Goal: Information Seeking & Learning: Learn about a topic

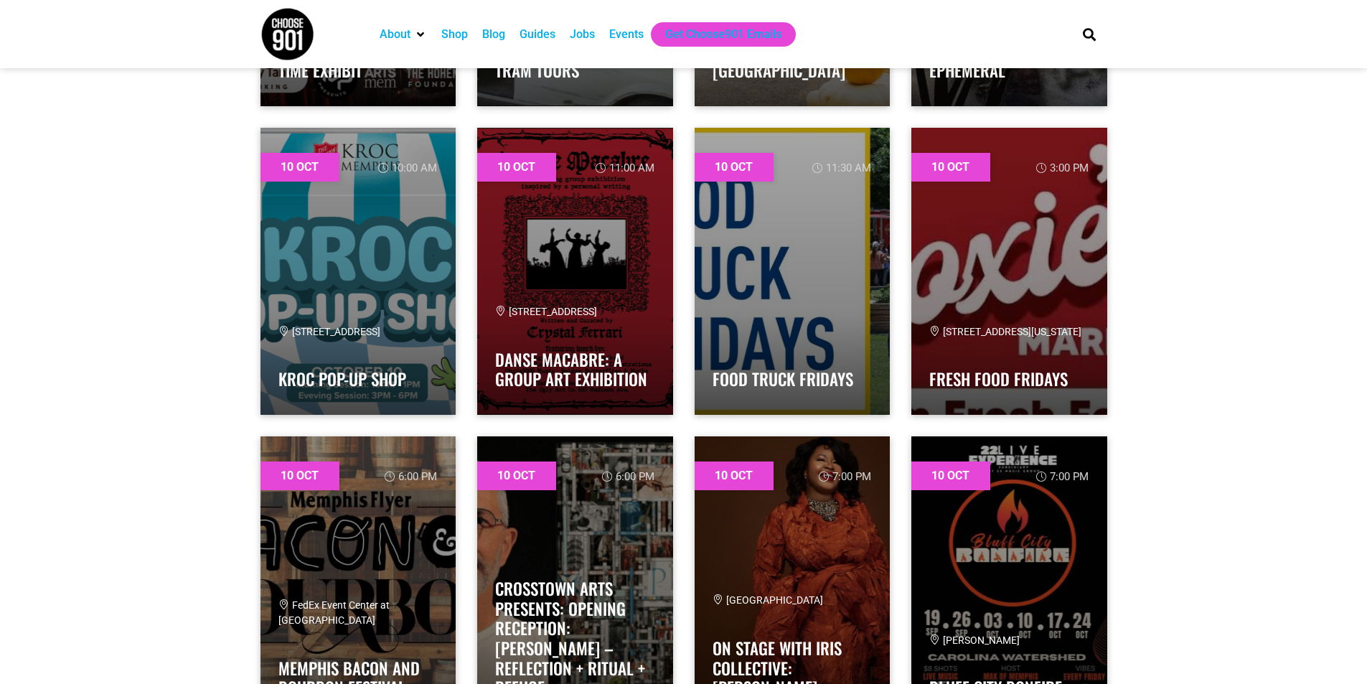
scroll to position [5384, 0]
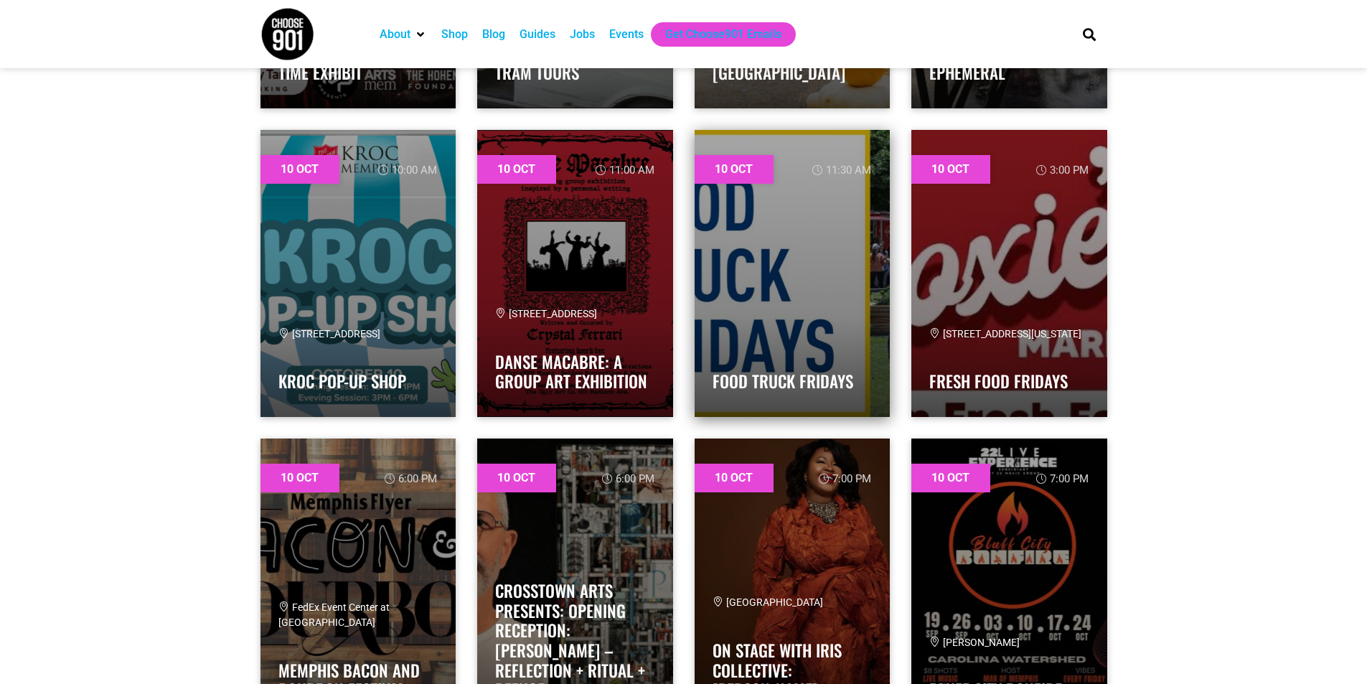
click at [767, 261] on link at bounding box center [793, 273] width 196 height 287
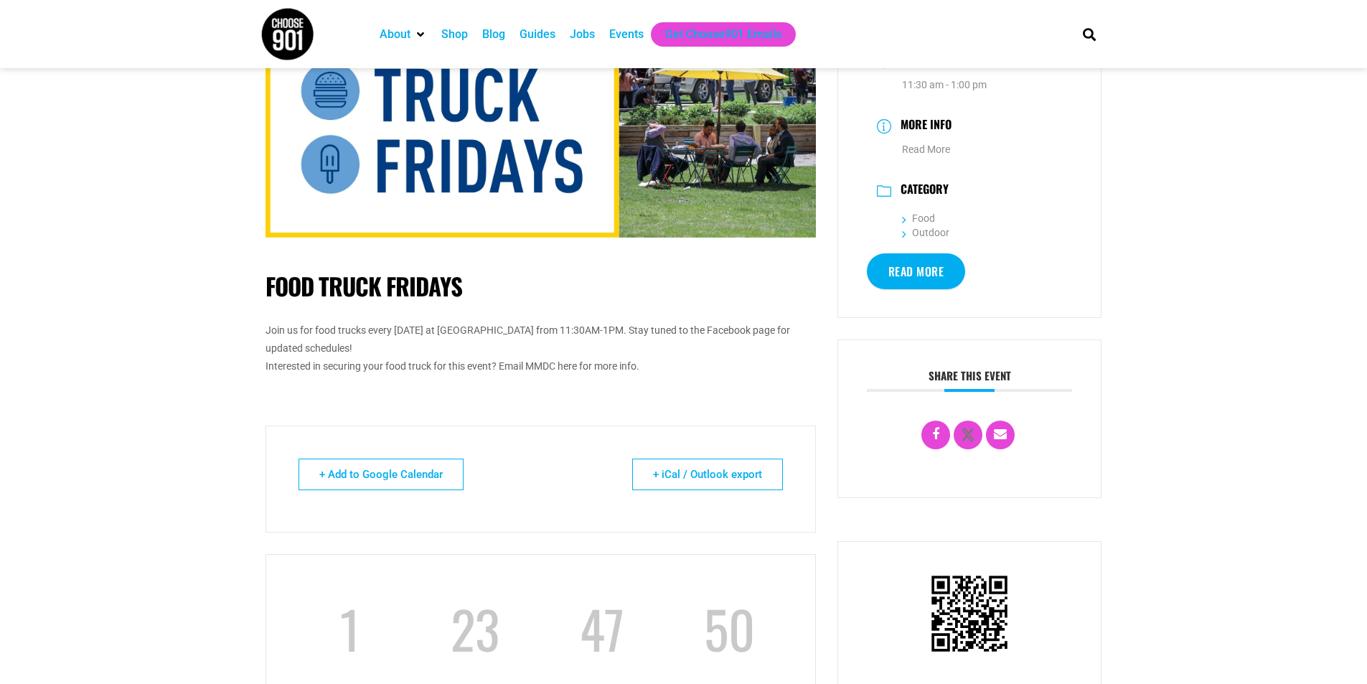
scroll to position [144, 0]
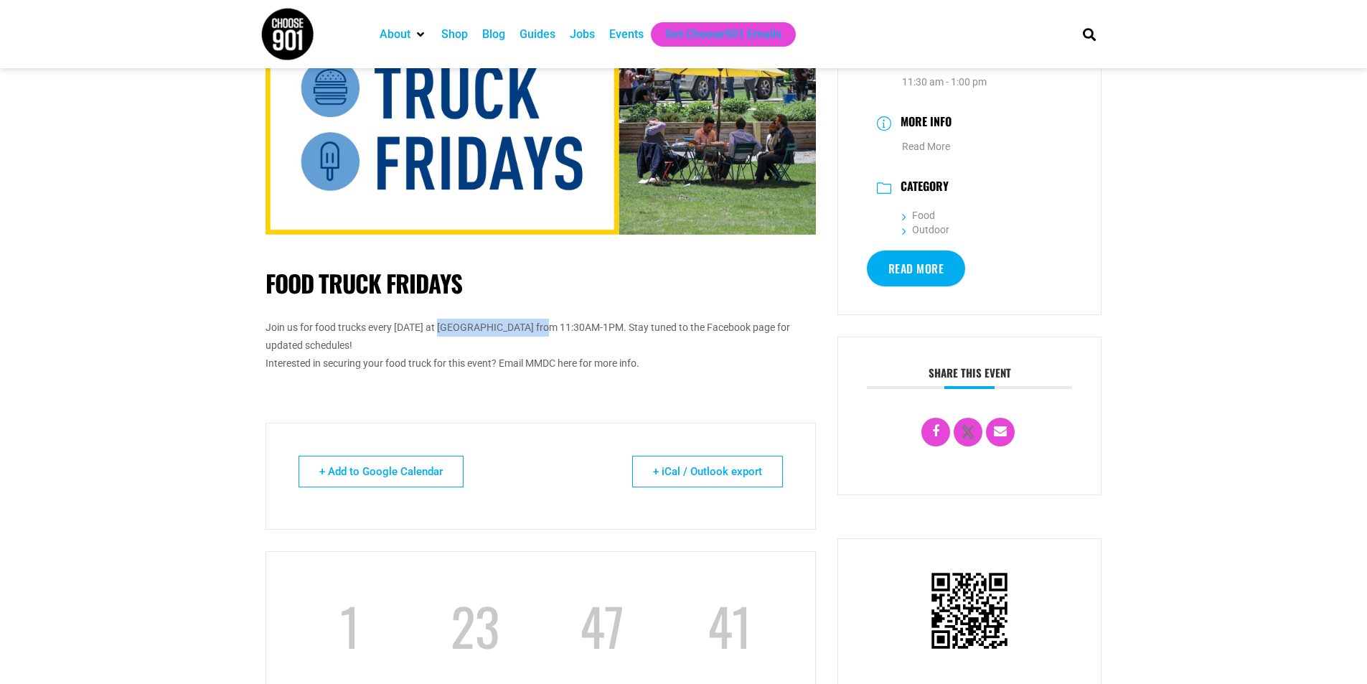
drag, startPoint x: 433, startPoint y: 329, endPoint x: 527, endPoint y: 330, distance: 94.0
click at [527, 330] on div "Join us for food trucks every [DATE] at [GEOGRAPHIC_DATA] from 11:30AM-1PM. Sta…" at bounding box center [541, 337] width 551 height 36
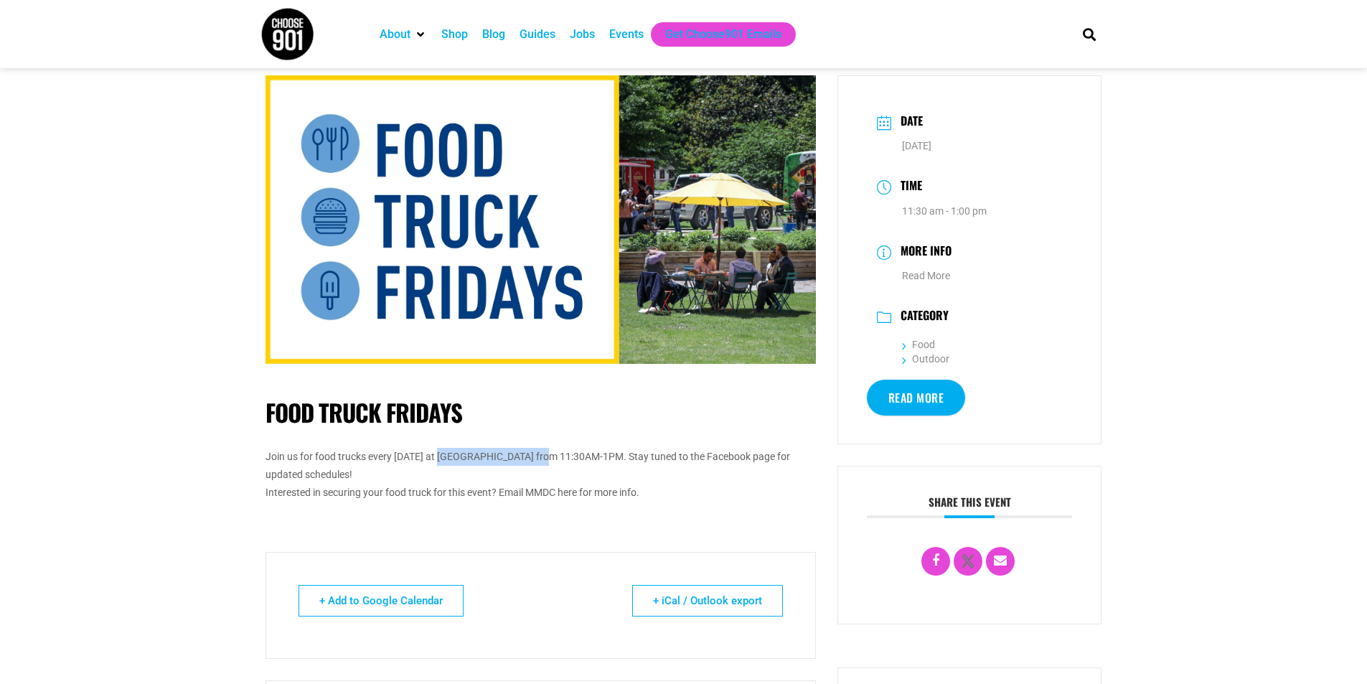
scroll to position [0, 0]
